Goal: Transaction & Acquisition: Purchase product/service

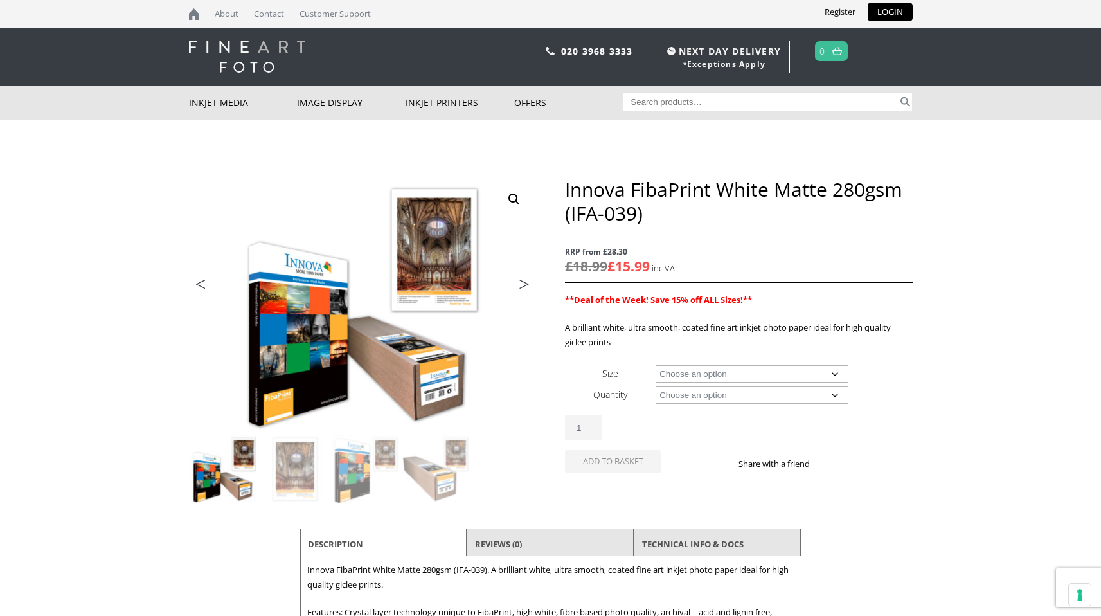
click at [753, 372] on select "Choose an option A4 Sheet A3 Sheet A3+ Sheet A2 Sheet 17" Wide Roll 24" Wide Ro…" at bounding box center [752, 373] width 193 height 17
click at [656, 365] on select "Choose an option A4 Sheet A3 Sheet A3+ Sheet A2 Sheet 17" Wide Roll 24" Wide Ro…" at bounding box center [752, 373] width 193 height 17
select select "a2-sheet"
click at [730, 397] on select "Choose an option 25 Sheets" at bounding box center [752, 394] width 193 height 17
select select "25-sheets"
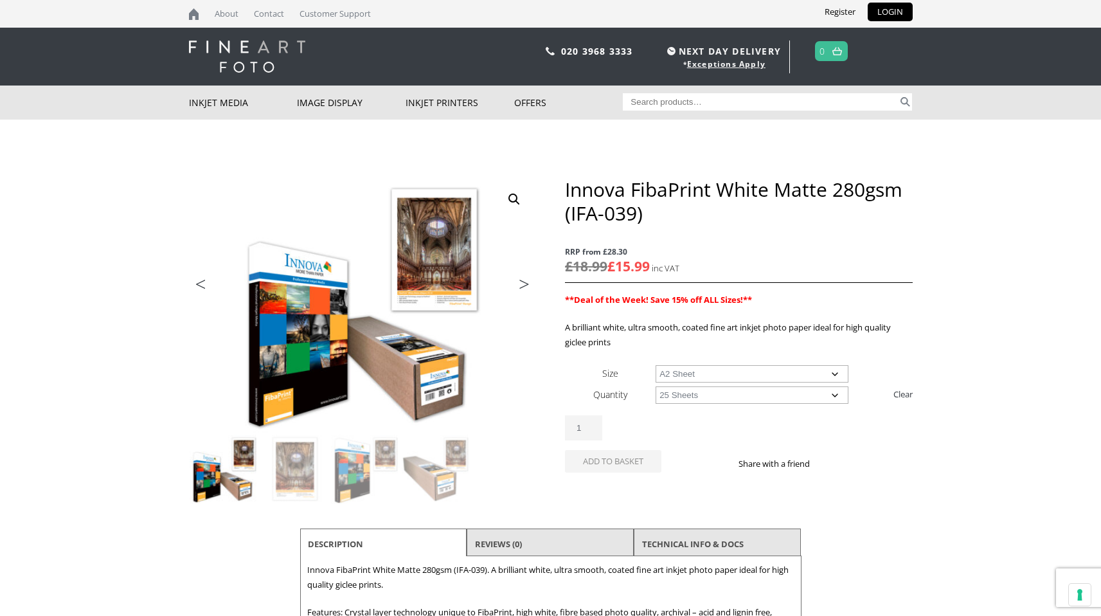
click at [656, 386] on select "Choose an option 25 Sheets" at bounding box center [752, 394] width 193 height 17
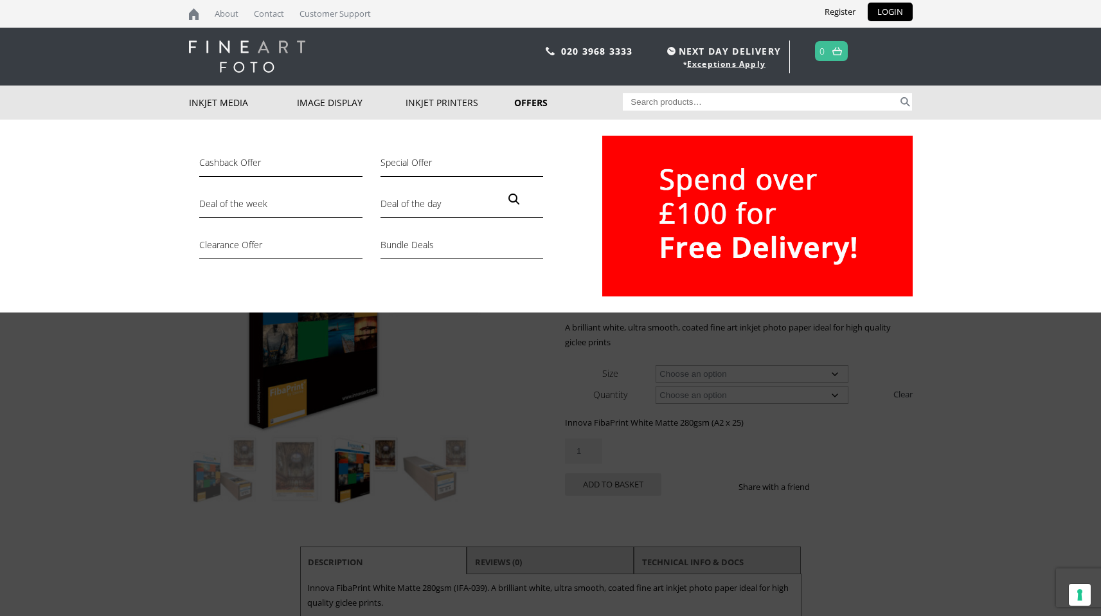
click at [533, 103] on link "Offers" at bounding box center [568, 102] width 109 height 34
click at [430, 209] on link "Deal of the day" at bounding box center [461, 207] width 163 height 22
click at [432, 206] on link "Deal of the day" at bounding box center [461, 207] width 163 height 22
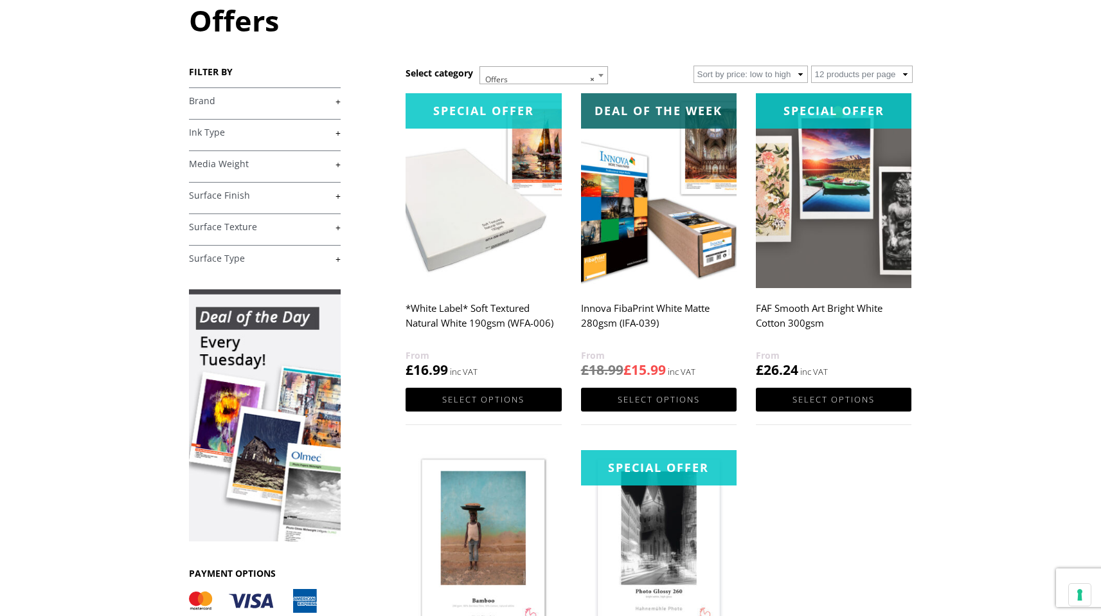
scroll to position [149, 0]
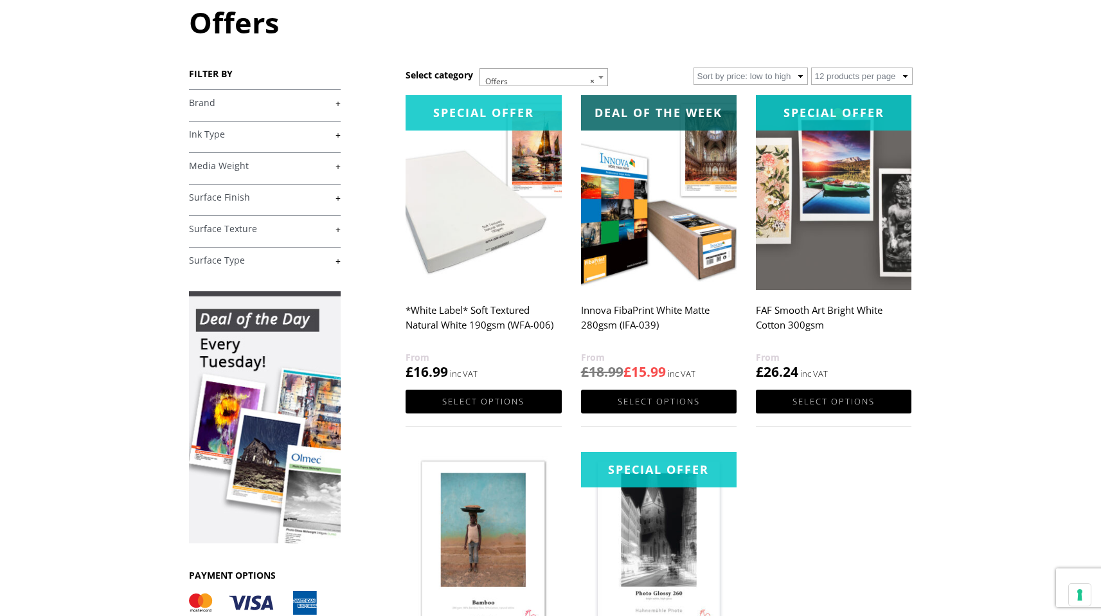
click at [834, 302] on h2 "FAF Smooth Art Bright White Cotton 300gsm" at bounding box center [834, 323] width 156 height 51
click at [660, 276] on img at bounding box center [659, 192] width 156 height 195
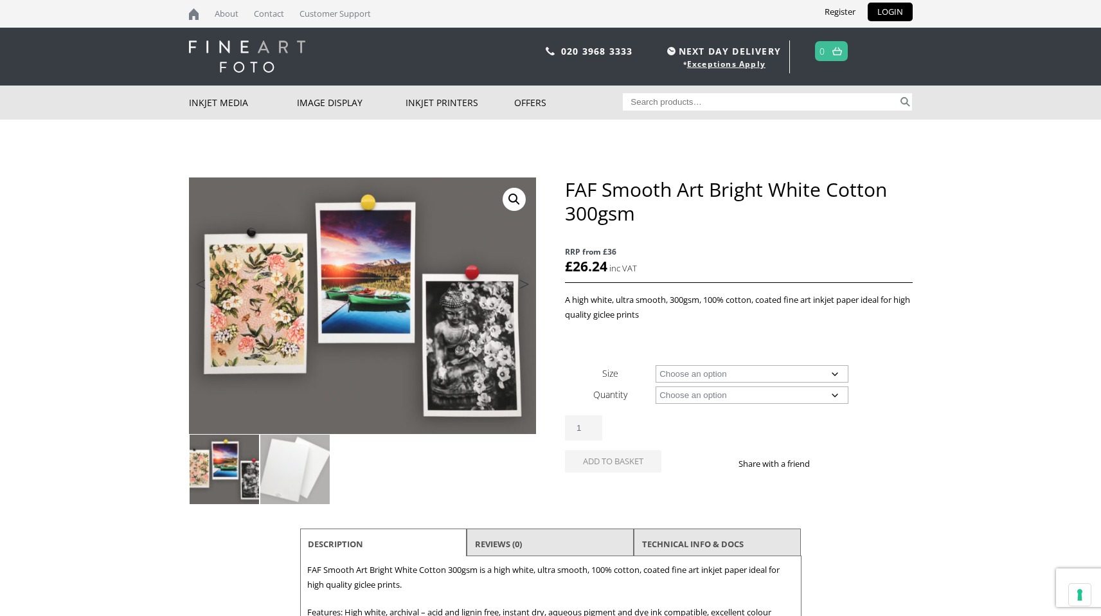
scroll to position [1, 0]
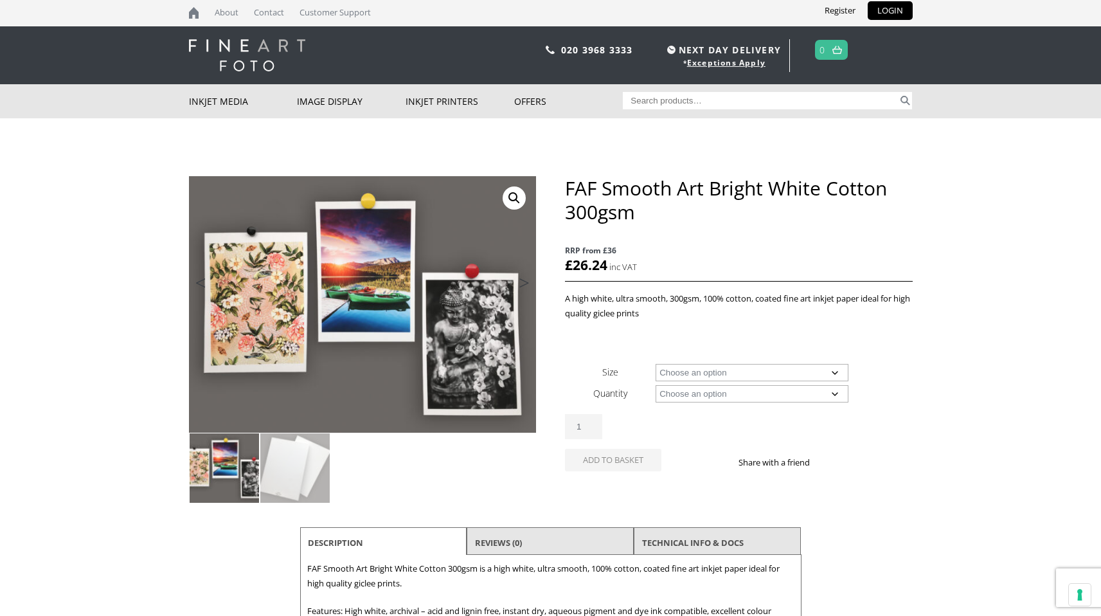
click at [785, 374] on select "Choose an option A4 Sheet A3 Sheet A3+ Sheet A2 Sheet" at bounding box center [752, 372] width 193 height 17
select select "a2-sheet"
click at [656, 364] on select "Choose an option A4 Sheet A3 Sheet A3+ Sheet A2 Sheet" at bounding box center [752, 372] width 193 height 17
click at [742, 391] on select "Choose an option 25 Sheets" at bounding box center [752, 393] width 193 height 17
select select "25-sheets"
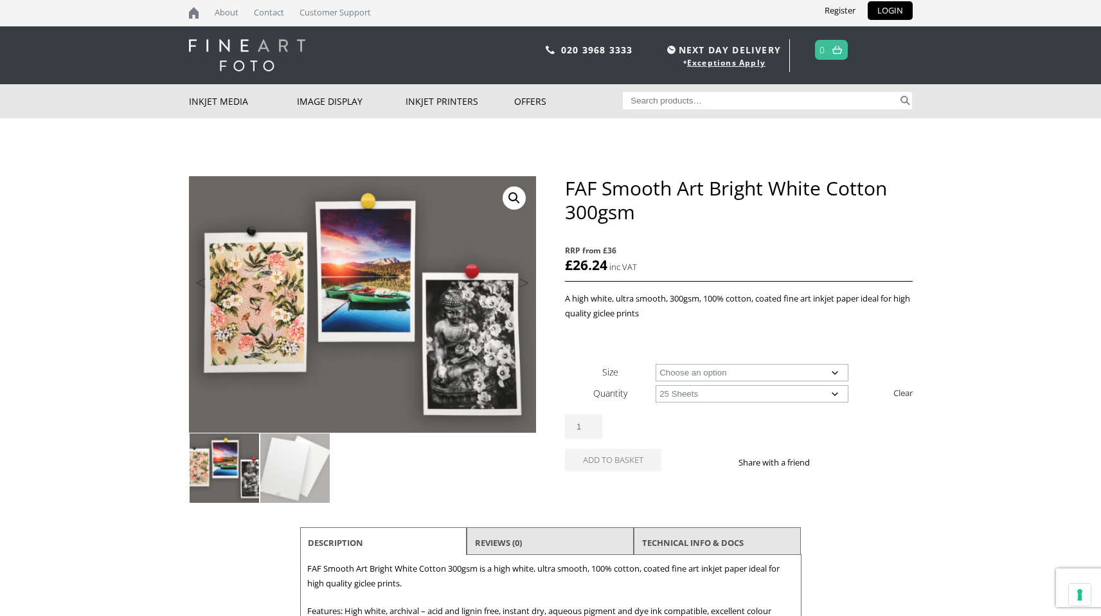
click at [656, 385] on select "Choose an option 25 Sheets" at bounding box center [752, 393] width 193 height 17
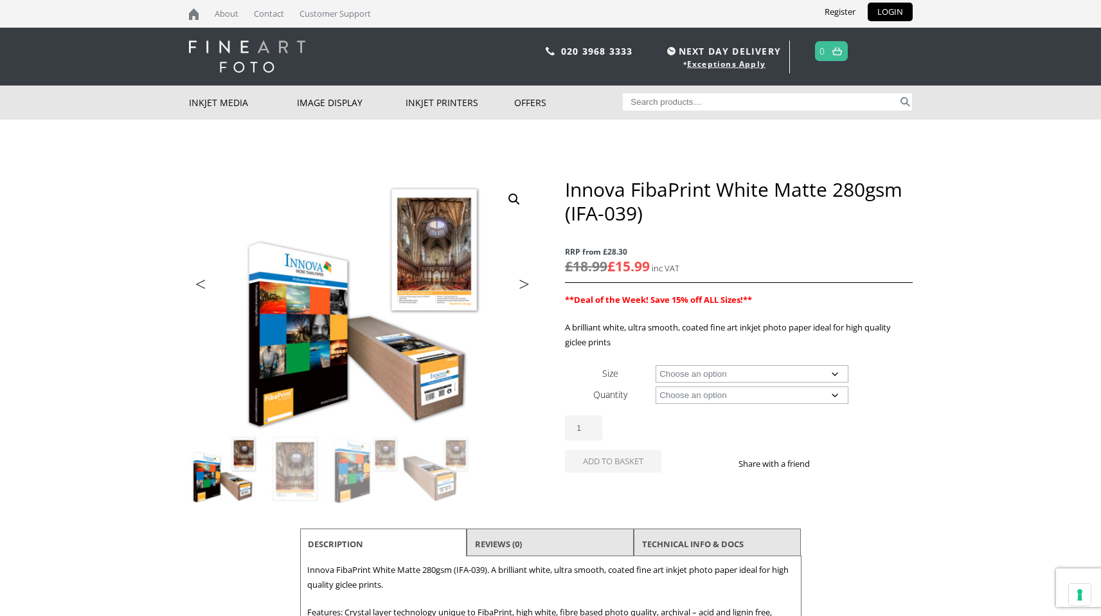
click at [756, 375] on select "Choose an option A4 Sheet A3 Sheet A3+ Sheet A2 Sheet 17" Wide Roll 24" Wide Ro…" at bounding box center [752, 373] width 193 height 17
click at [656, 365] on select "Choose an option A4 Sheet A3 Sheet A3+ Sheet A2 Sheet 17" Wide Roll 24" Wide Ro…" at bounding box center [752, 373] width 193 height 17
select select "a4-sheet"
click at [755, 395] on select "Choose an option 25 Sheets" at bounding box center [752, 394] width 193 height 17
select select "25-sheets"
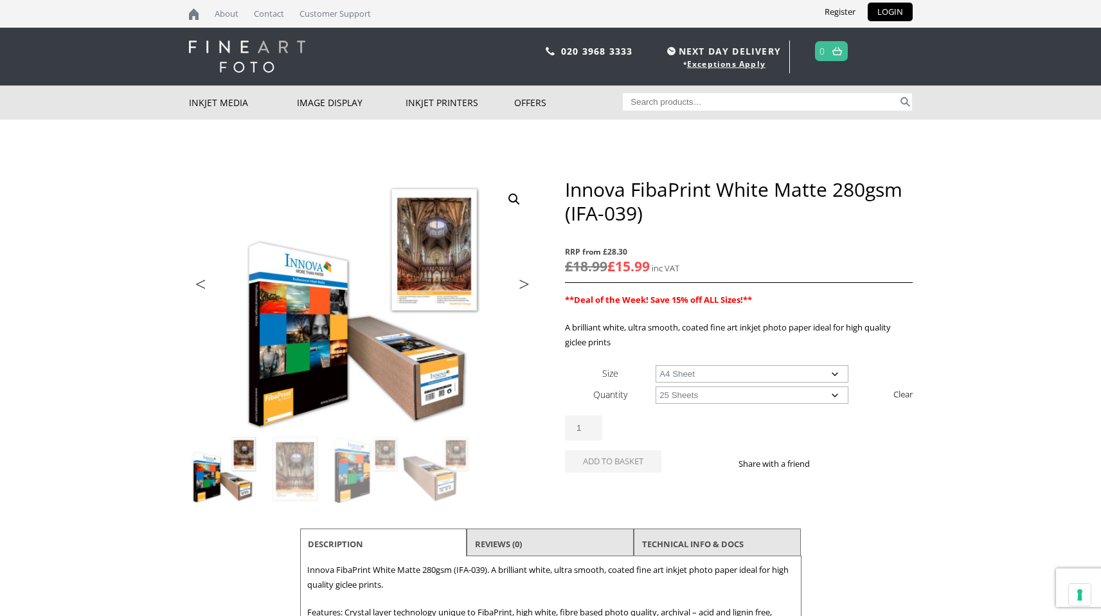
click at [656, 386] on select "Choose an option 25 Sheets" at bounding box center [752, 394] width 193 height 17
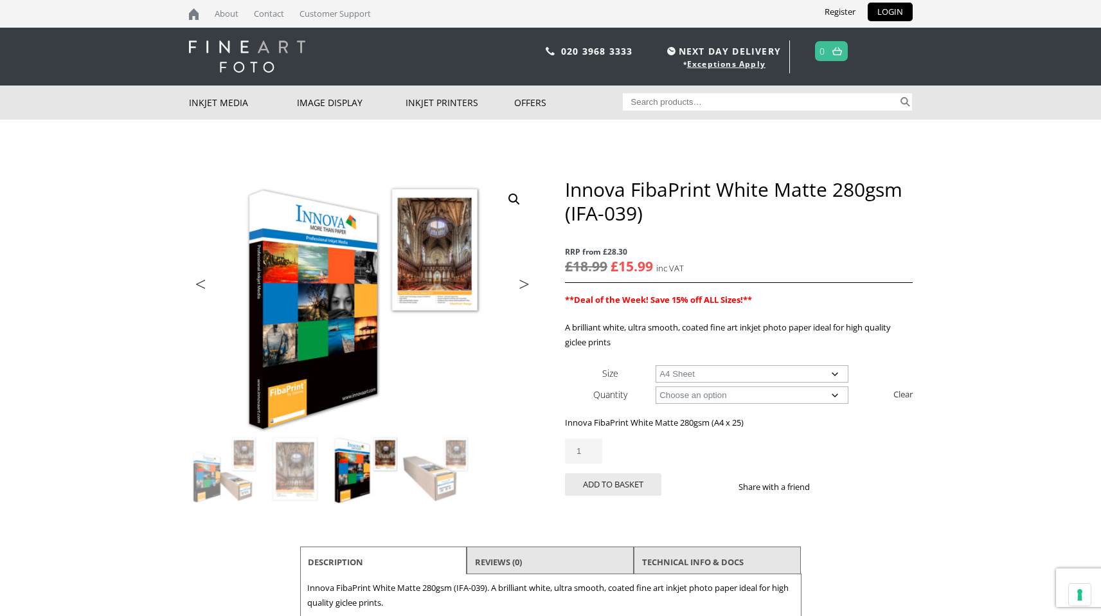
click at [782, 391] on select "Choose an option 25 Sheets" at bounding box center [752, 394] width 193 height 17
click at [656, 386] on select "Choose an option 25 Sheets" at bounding box center [752, 394] width 193 height 17
click at [778, 371] on select "Choose an option A4 Sheet A3 Sheet A3+ Sheet A2 Sheet" at bounding box center [752, 373] width 193 height 17
click at [656, 365] on select "Choose an option A4 Sheet A3 Sheet A3+ Sheet A2 Sheet" at bounding box center [752, 373] width 193 height 17
select select "a3-sheet-2"
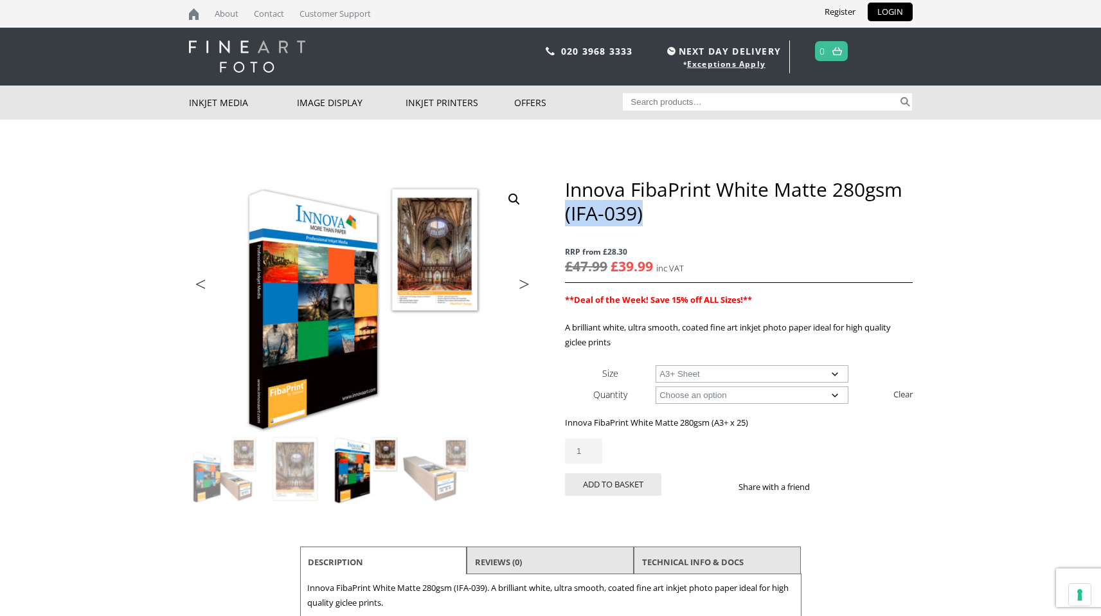
drag, startPoint x: 644, startPoint y: 210, endPoint x: 566, endPoint y: 215, distance: 78.6
click at [566, 215] on h1 "Innova FibaPrint White Matte 280gsm (IFA-039)" at bounding box center [738, 201] width 347 height 48
click at [694, 211] on h1 "Innova FibaPrint White Matte 280gsm (IFA-039)" at bounding box center [738, 201] width 347 height 48
drag, startPoint x: 572, startPoint y: 215, endPoint x: 636, endPoint y: 213, distance: 64.3
click at [636, 213] on h1 "Innova FibaPrint White Matte 280gsm (IFA-039)" at bounding box center [738, 201] width 347 height 48
